Goal: Information Seeking & Learning: Learn about a topic

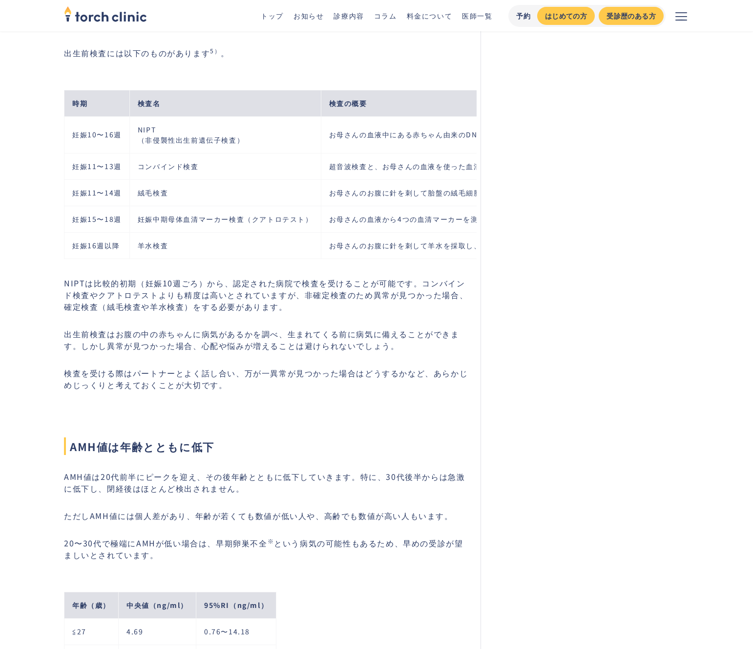
scroll to position [2082, 0]
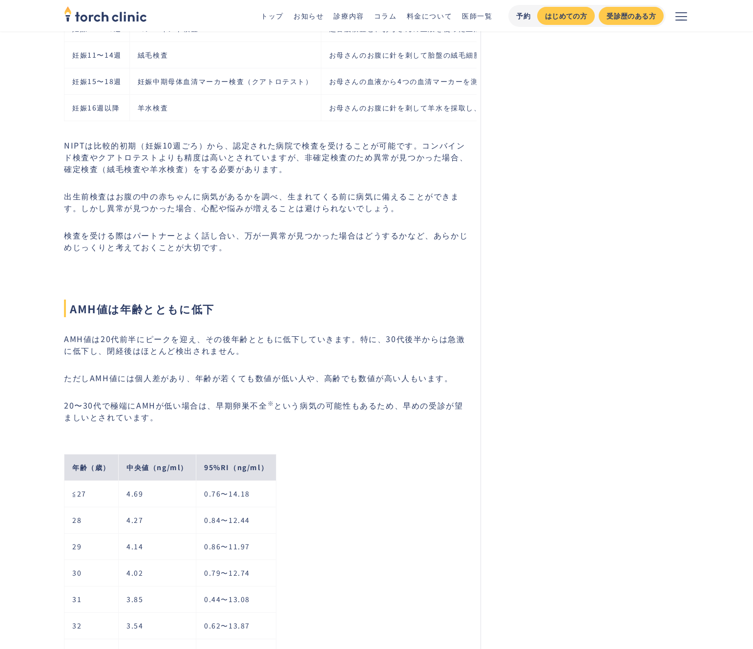
click at [315, 174] on p "NIPTは比較的初期（妊娠10週ごろ）から、認定された病院で検査を受けることが可能です。コンバインド検査やクアトロテストよりも精度は高いとされていますが、非確…" at bounding box center [266, 156] width 405 height 35
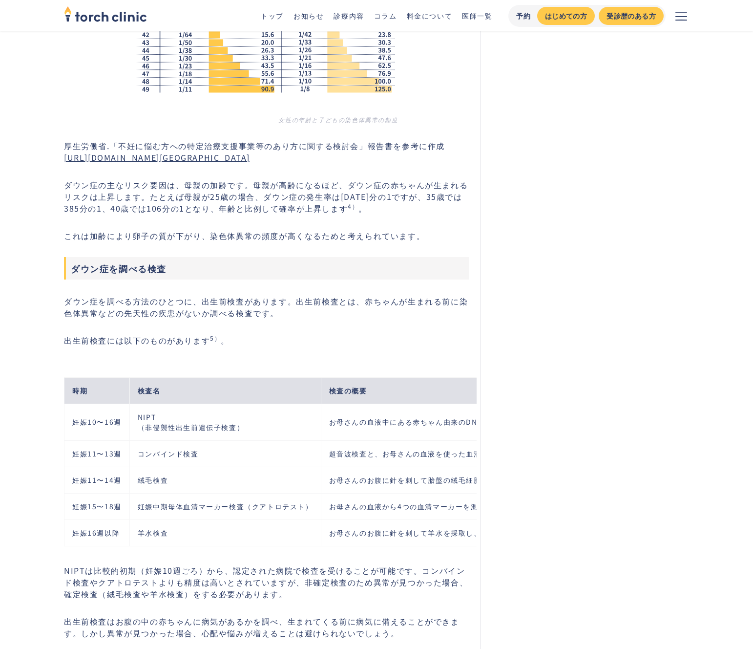
scroll to position [546, 0]
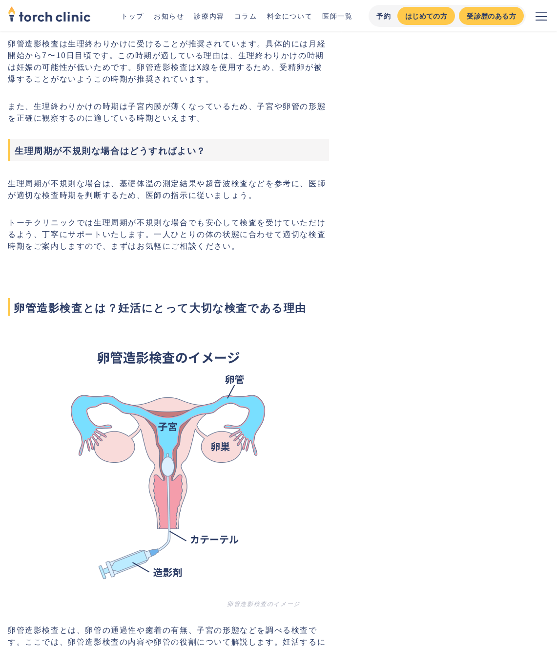
scroll to position [633, 0]
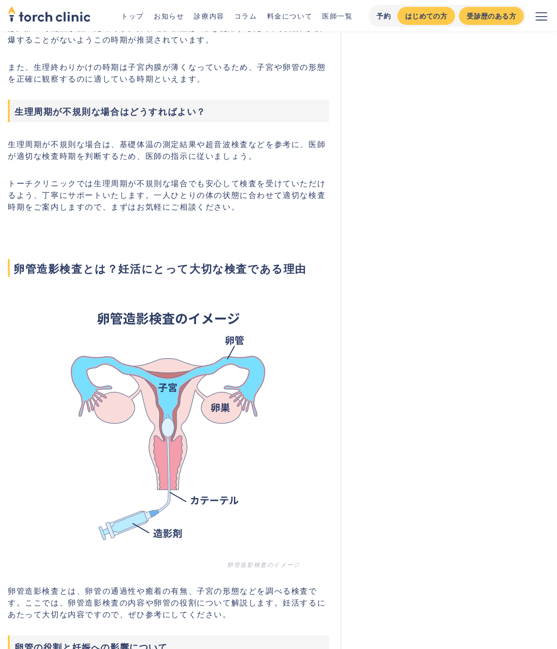
click at [195, 256] on h2 "卵管造影検査とは？妊活にとって大切な検査である理由" at bounding box center [168, 251] width 321 height 51
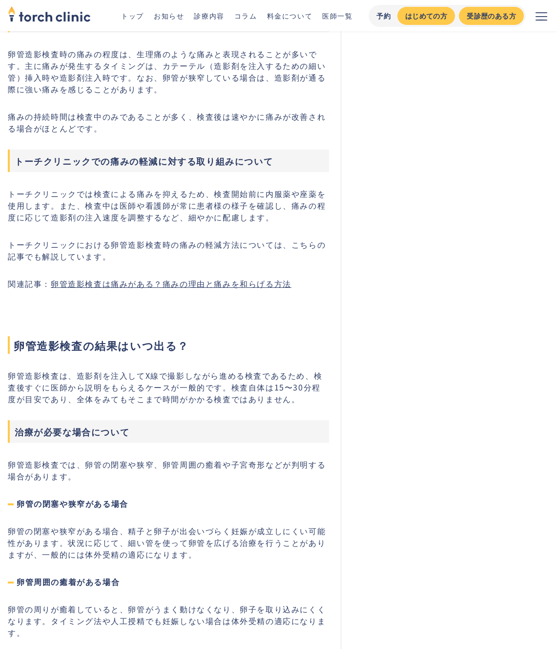
scroll to position [3375, 0]
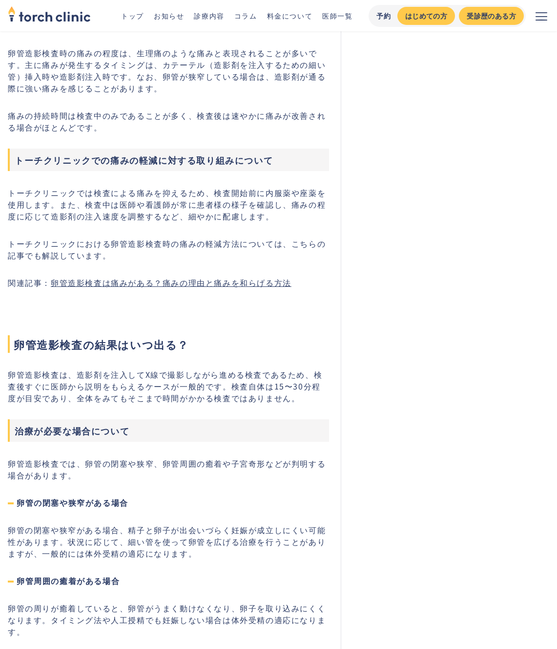
click at [84, 243] on p "トーチクリニックにおける卵管造影検査時の痛みの軽減方法については、こちらの記事でも解説しています。" at bounding box center [168, 248] width 321 height 23
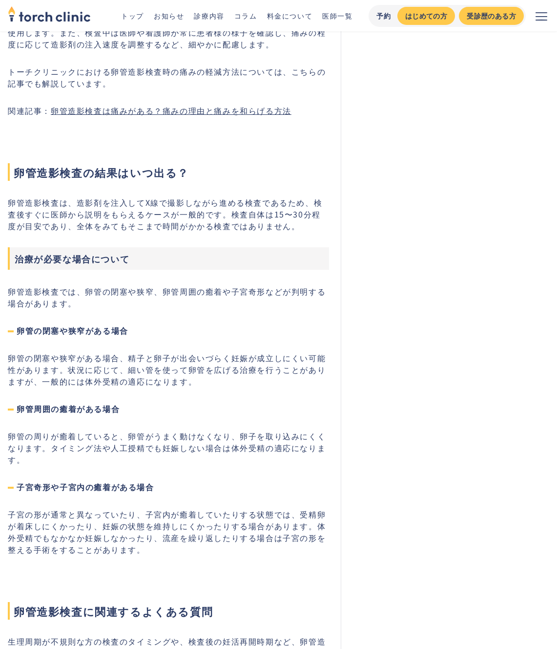
scroll to position [3549, 0]
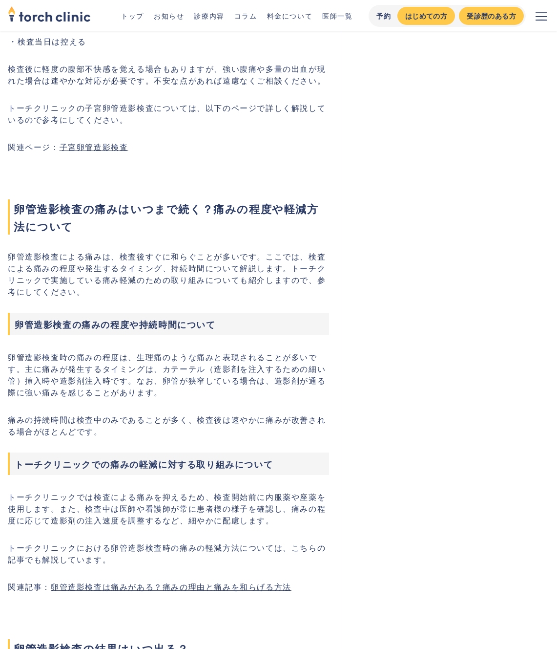
scroll to position [3075, 0]
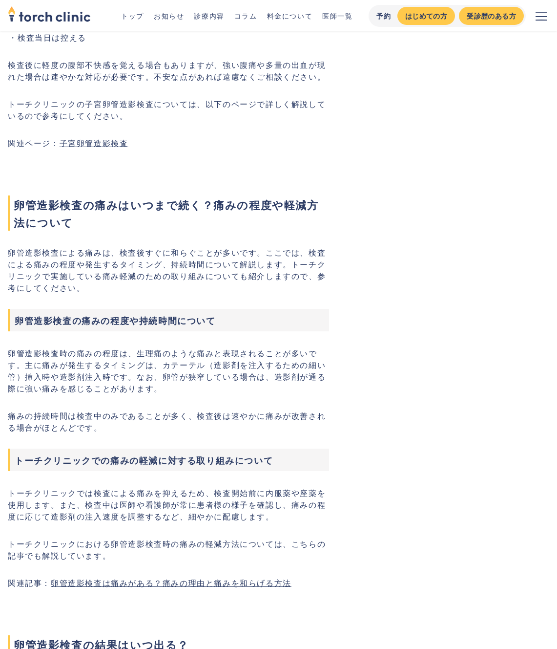
click at [213, 267] on p "卵管造影検査による痛みは、検査後すぐに和らぐことが多いです。ここでは、検査による痛みの程度や発生するタイミング、持続時間について解説します。トーチクリニックで…" at bounding box center [168, 269] width 321 height 47
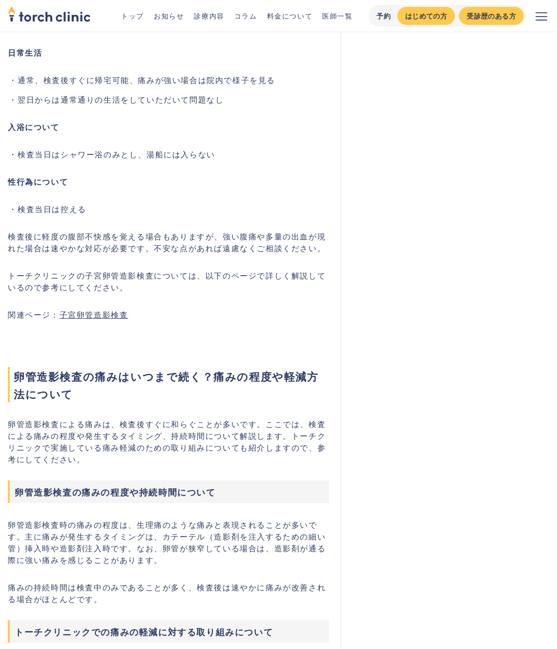
scroll to position [2900, 0]
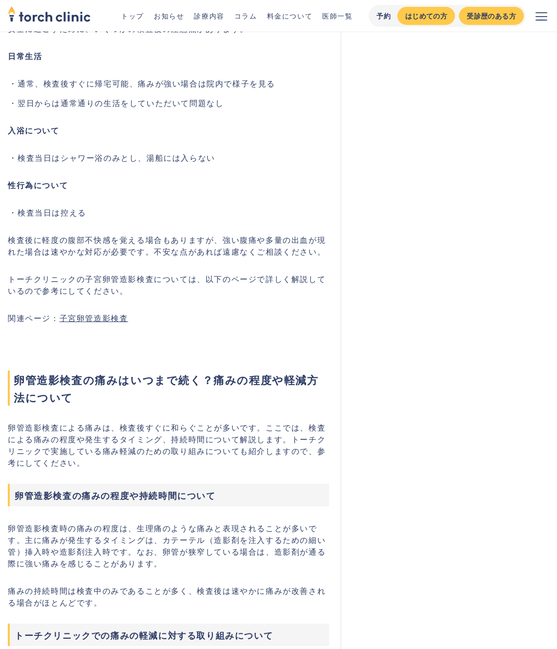
click at [181, 447] on p "卵管造影検査による痛みは、検査後すぐに和らぐことが多いです。ここでは、検査による痛みの程度や発生するタイミング、持続時間について解説します。トーチクリニックで…" at bounding box center [168, 444] width 321 height 47
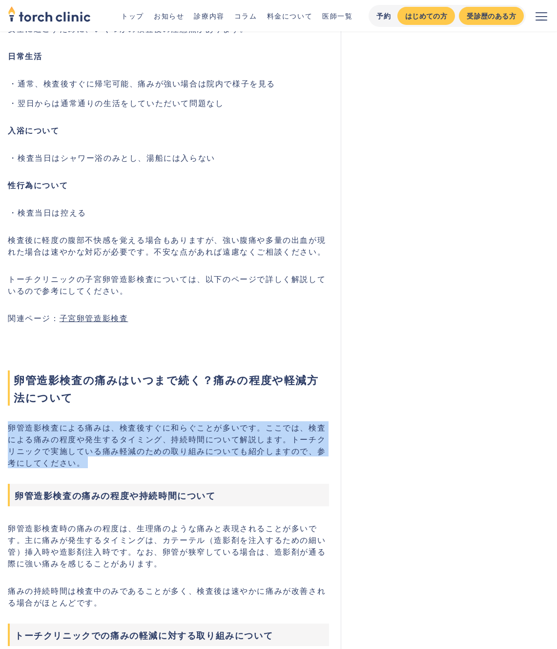
click at [181, 447] on p "卵管造影検査による痛みは、検査後すぐに和らぐことが多いです。ここでは、検査による痛みの程度や発生するタイミング、持続時間について解説します。トーチクリニックで…" at bounding box center [168, 444] width 321 height 47
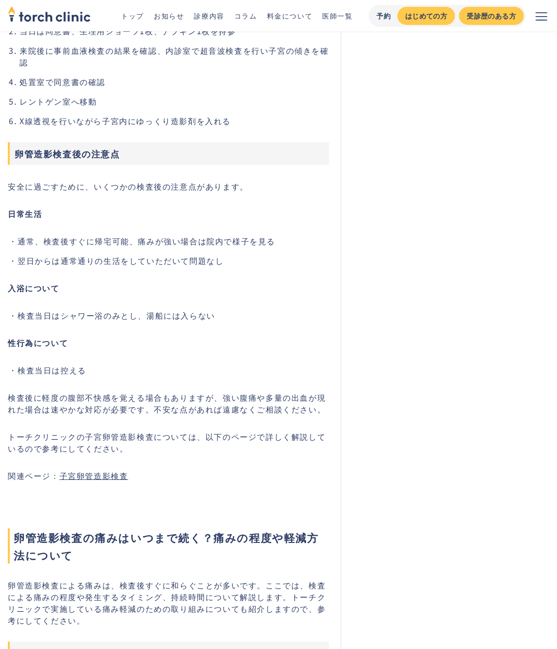
click at [183, 439] on p "トーチクリニックの子宮卵管造影検査については、以下のページで詳しく解説しているので参考にしてください。" at bounding box center [168, 441] width 321 height 23
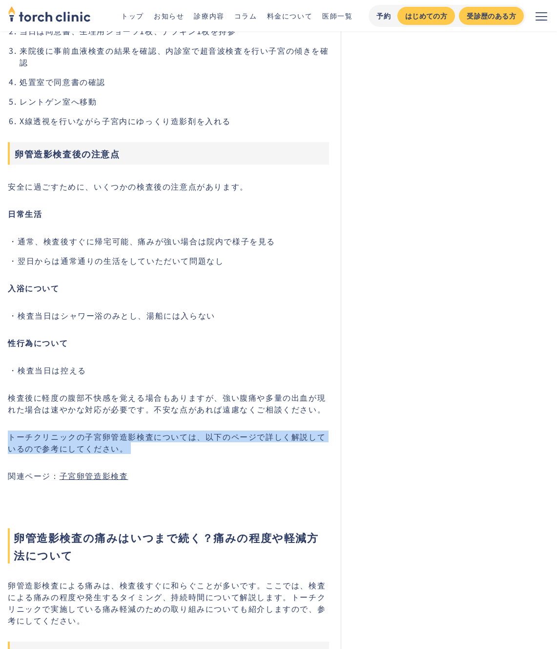
click at [183, 439] on p "トーチクリニックの子宮卵管造影検査については、以下のページで詳しく解説しているので参考にしてください。" at bounding box center [168, 441] width 321 height 23
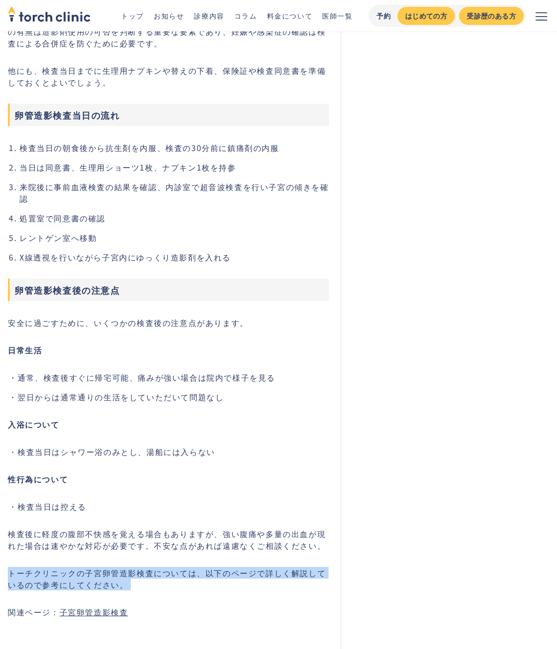
scroll to position [2564, 0]
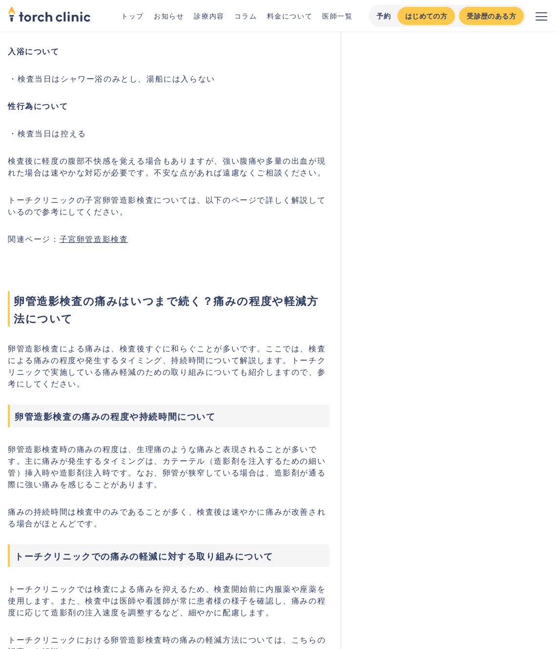
click at [146, 380] on p "卵管造影検査による痛みは、検査後すぐに和らぐことが多いです。ここでは、検査による痛みの程度や発生するタイミング、持続時間について解説します。トーチクリニックで…" at bounding box center [168, 365] width 321 height 47
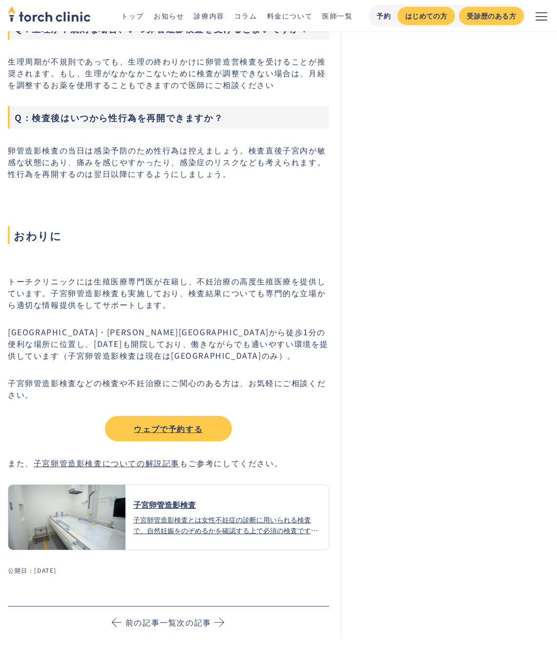
scroll to position [4213, 0]
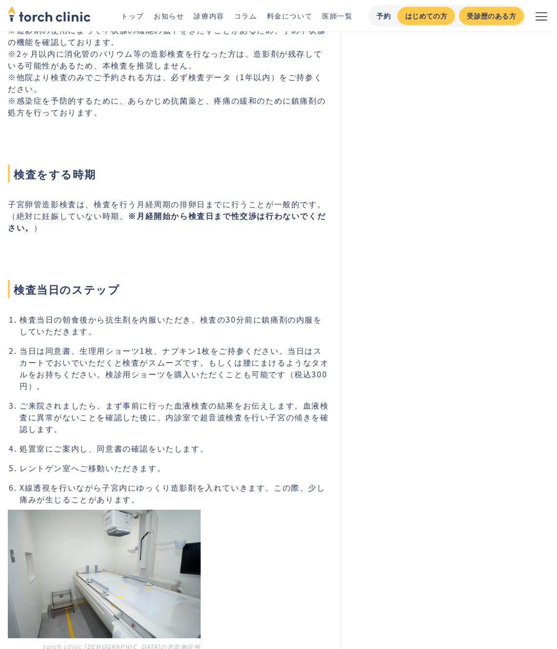
scroll to position [1757, 0]
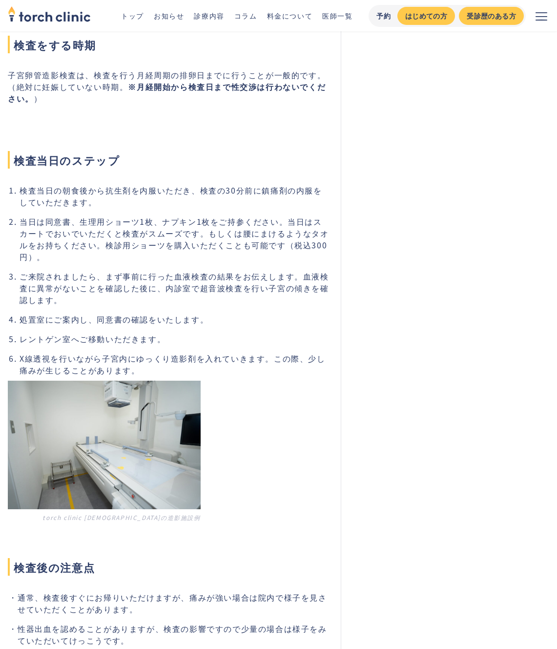
click at [140, 352] on li "X線透視を行いながら子宮内にゆっくり造影剤を入れていきます。この際、少し痛みが生じることがあります。" at bounding box center [175, 363] width 310 height 23
drag, startPoint x: 135, startPoint y: 335, endPoint x: 246, endPoint y: 335, distance: 110.4
click at [246, 352] on li "X線透視を行いながら子宮内にゆっくり造影剤を入れていきます。この際、少し痛みが生じることがあります。" at bounding box center [175, 363] width 310 height 23
copy li "ゆっくり造影剤を入れていき"
click at [252, 313] on li "処置室にご案内し、同意書の確認をいたします。" at bounding box center [175, 319] width 310 height 12
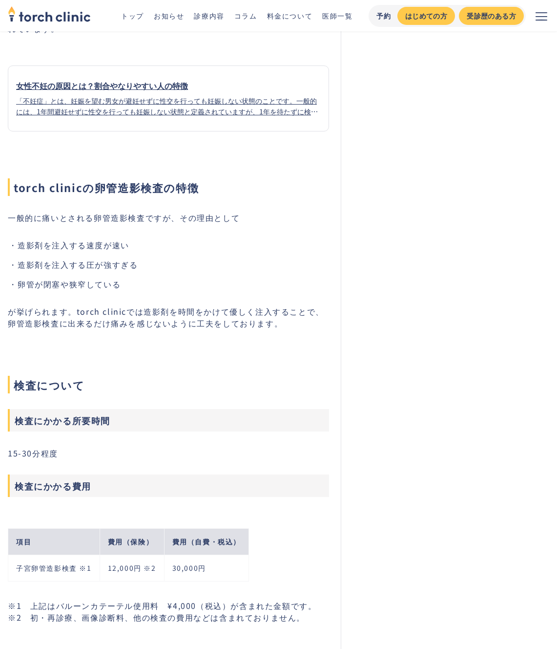
scroll to position [321, 0]
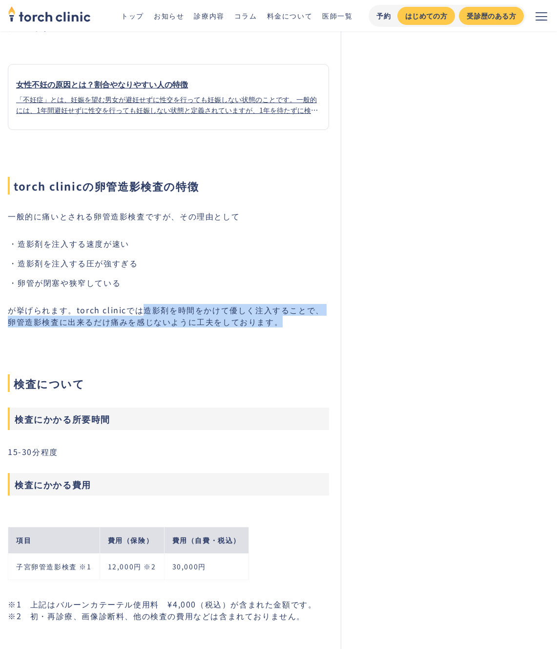
drag, startPoint x: 143, startPoint y: 310, endPoint x: 273, endPoint y: 320, distance: 130.3
click at [273, 320] on p "が挙げられます。torch clinicでは造影剤を時間をかけて優しく注入することで、卵管造影検査に出来るだけ痛みを感じないように工夫をしております。" at bounding box center [168, 315] width 321 height 23
copy p "造影剤を時間をかけて優しく注入することで、卵管造影検査に出来るだけ痛みを感じないように工夫をしております。"
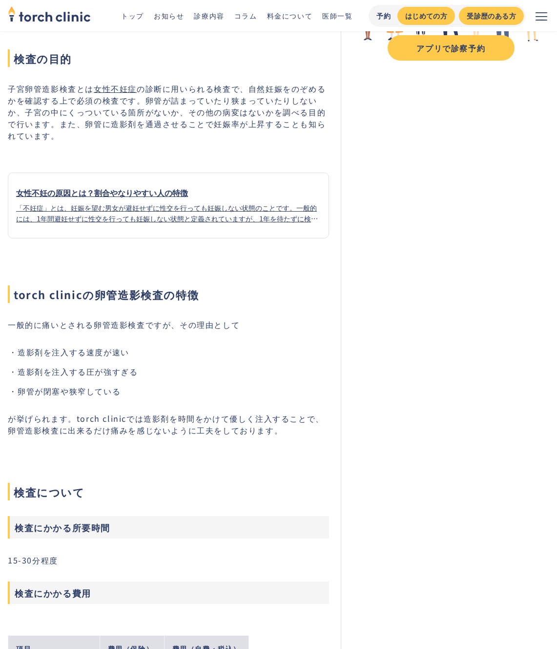
scroll to position [1381, 0]
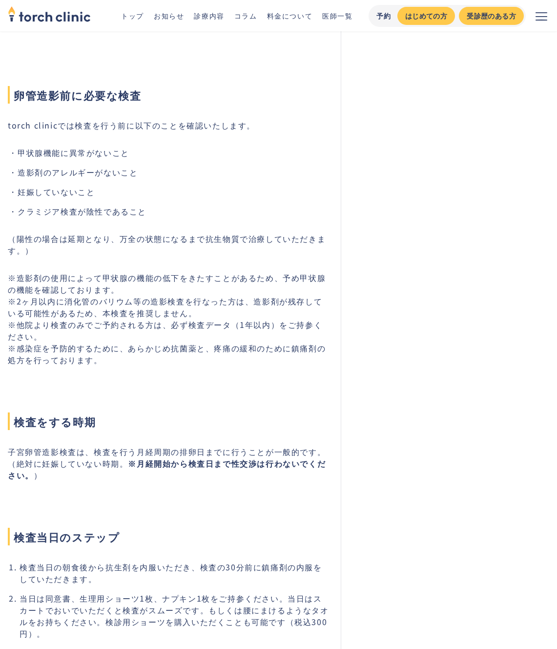
click at [217, 320] on p "※造影剤の使用によって甲状腺の機能の低下をきたすことがあるため、予め甲状腺の機能を確認しております。 ※2ヶ月以内に消化管のバリウム等の造影検査を行なった方は…" at bounding box center [168, 319] width 321 height 94
drag, startPoint x: 212, startPoint y: 324, endPoint x: 25, endPoint y: 339, distance: 187.6
click at [25, 339] on p "※造影剤の使用によって甲状腺の機能の低下をきたすことがあるため、予め甲状腺の機能を確認しております。 ※2ヶ月以内に消化管のバリウム等の造影検査を行なった方は…" at bounding box center [168, 319] width 321 height 94
copy p "疼痛の緩和のために鎮痛剤の処方を"
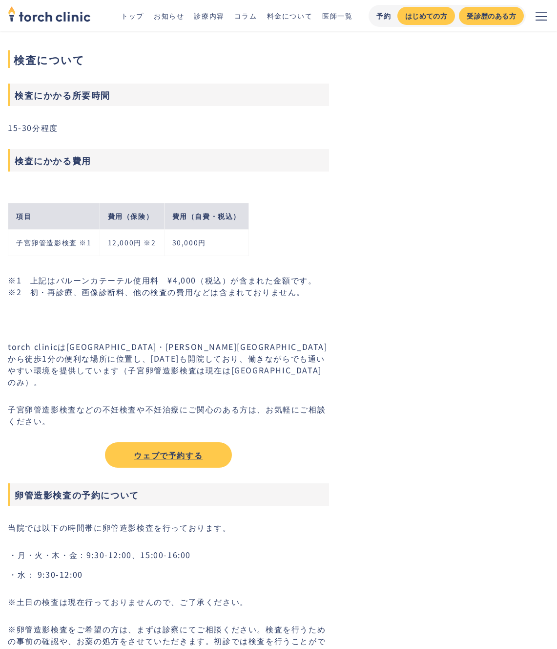
scroll to position [733, 0]
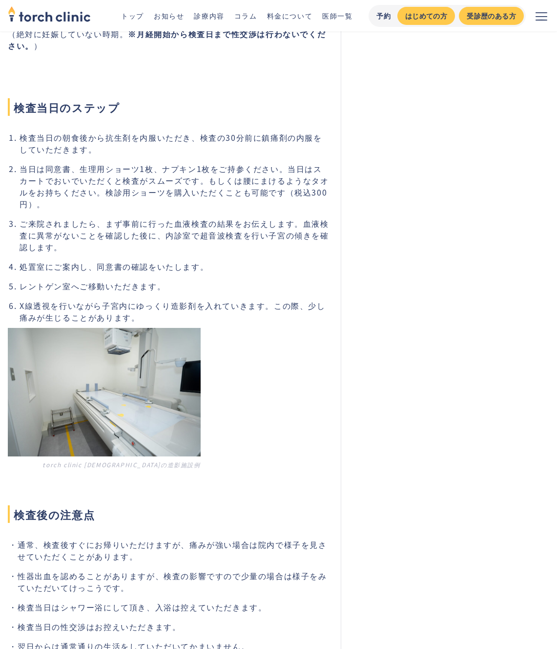
click at [237, 299] on li "X線透視を行いながら子宮内にゆっくり造影剤を入れていきます。この際、少し痛みが生じることがあります。" at bounding box center [175, 310] width 310 height 23
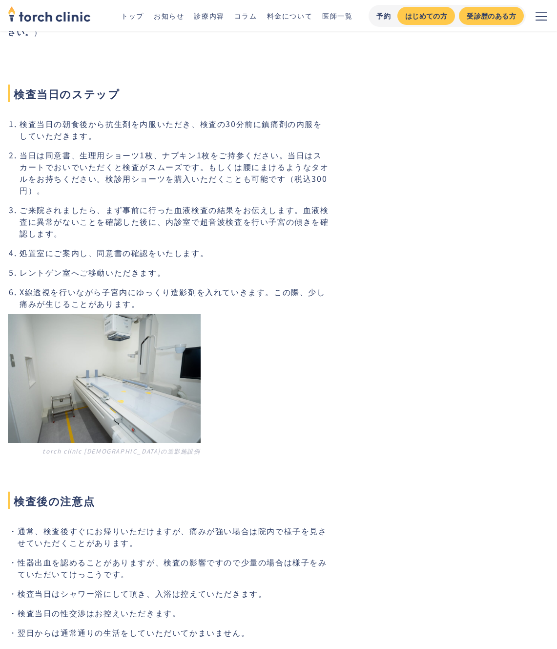
scroll to position [1826, 0]
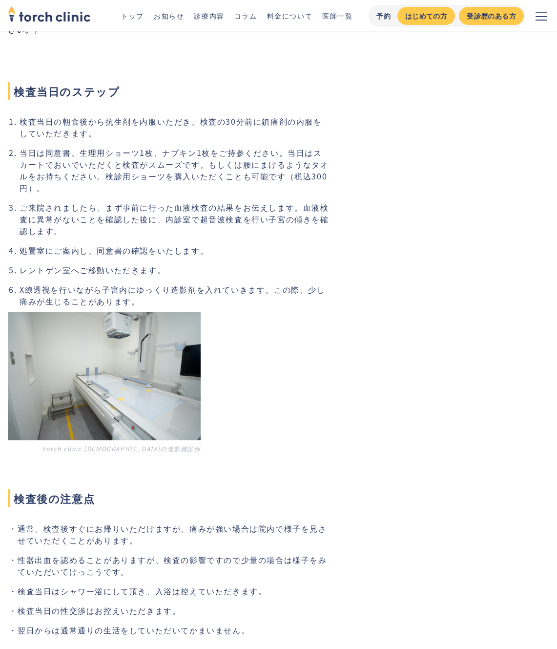
click at [250, 264] on li "レントゲン室へご移動いただきます。" at bounding box center [175, 270] width 310 height 12
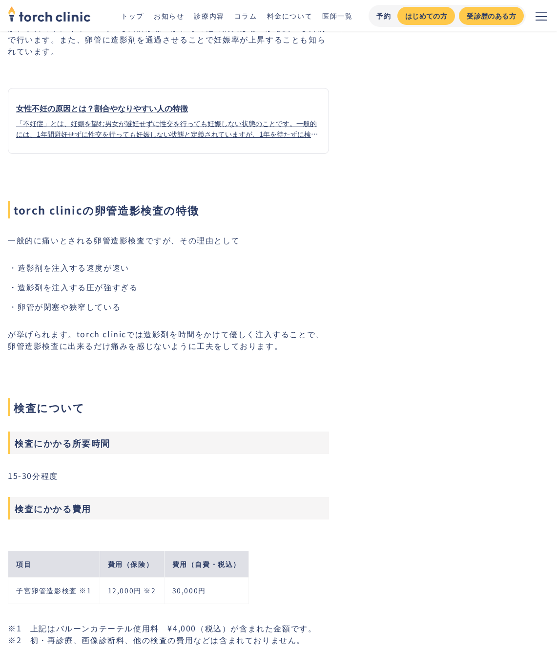
scroll to position [297, 0]
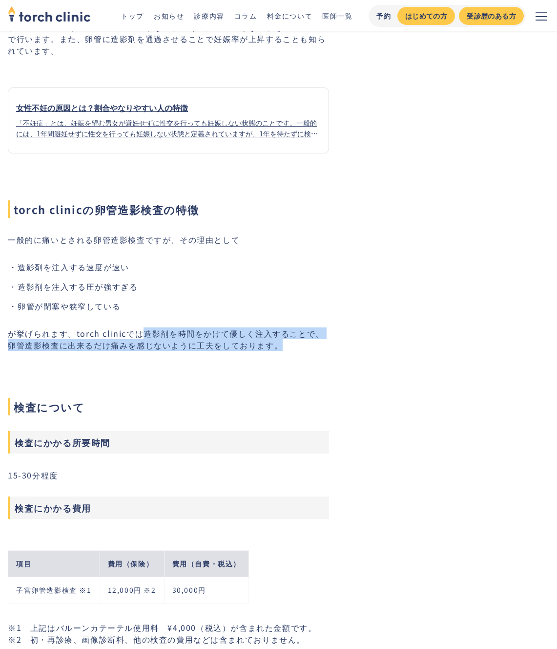
drag, startPoint x: 140, startPoint y: 334, endPoint x: 263, endPoint y: 347, distance: 124.2
click at [271, 346] on p "が挙げられます。torch clinicでは造影剤を時間をかけて優しく注入することで、卵管造影検査に出来るだけ痛みを感じないように工夫をしております。" at bounding box center [168, 338] width 321 height 23
copy p "造影剤を時間をかけて優しく注入することで、卵管造影検査に出来るだけ痛みを感じないように工夫をしております。"
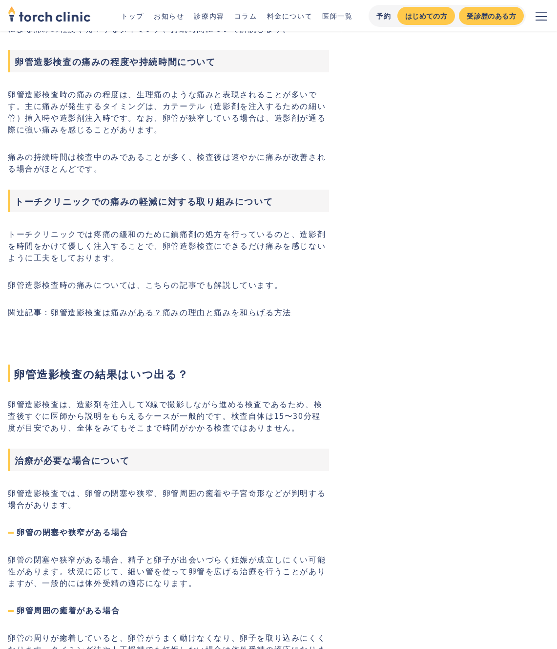
scroll to position [3251, 0]
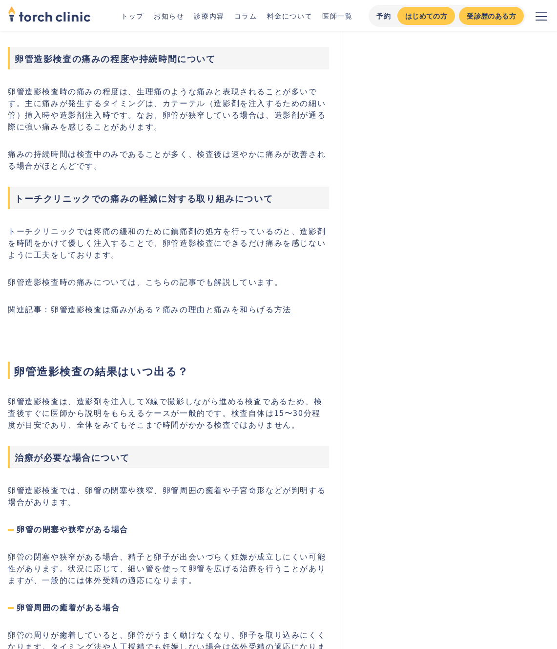
click at [287, 245] on p "トーチクリニックでは疼痛の緩和のために鎮痛剤の処方を行っているのと、造影剤を時間をかけて優しく注入することで、卵管造影検査にできるだけ痛みを感じないように工夫…" at bounding box center [168, 242] width 321 height 35
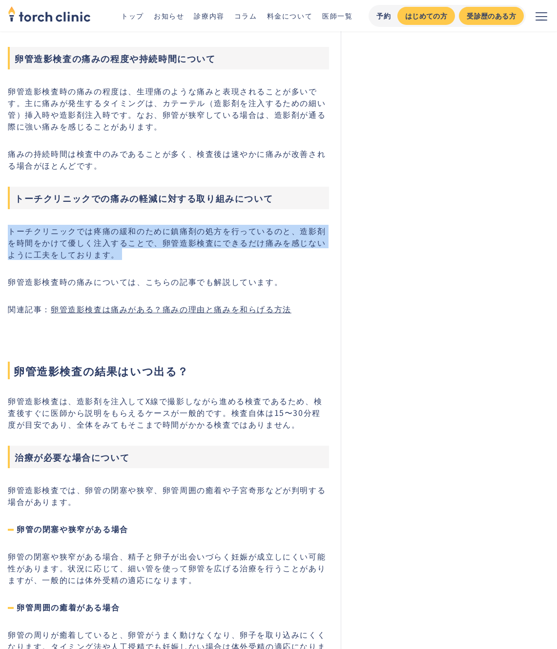
click at [287, 245] on p "トーチクリニックでは疼痛の緩和のために鎮痛剤の処方を行っているのと、造影剤を時間をかけて優しく注入することで、卵管造影検査にできるだけ痛みを感じないように工夫…" at bounding box center [168, 242] width 321 height 35
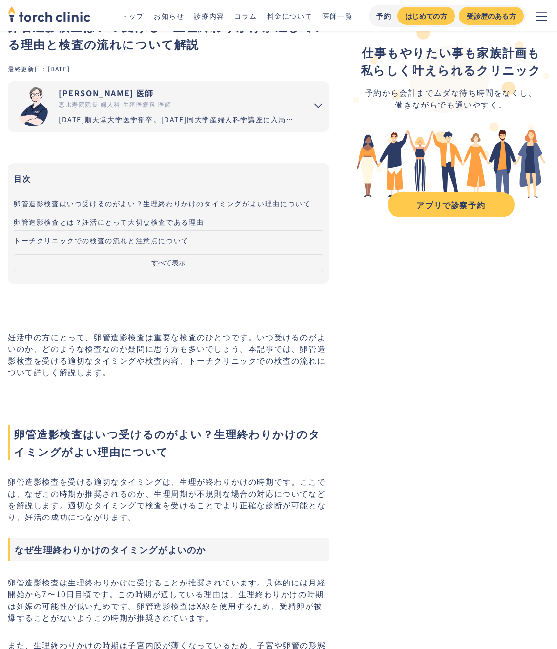
scroll to position [0, 0]
